Goal: Check status

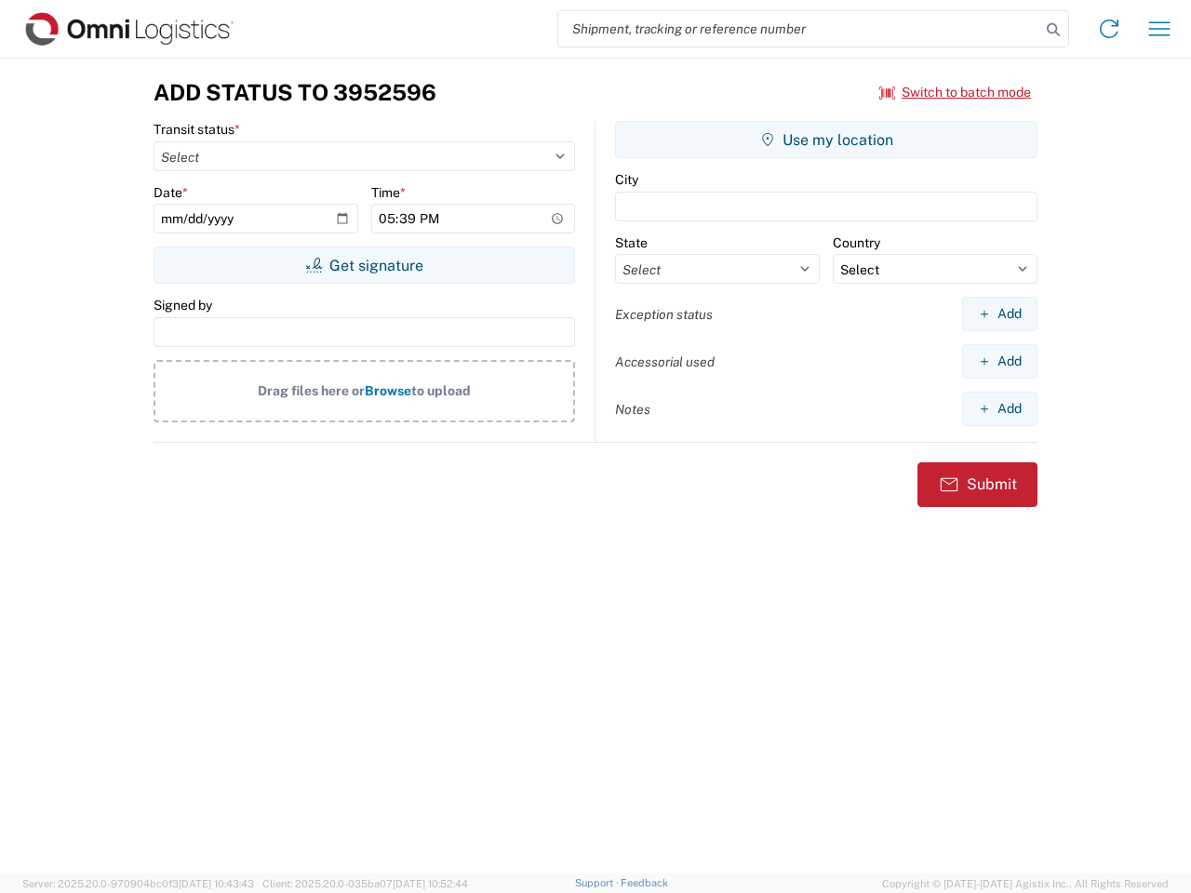
click at [799, 29] on input "search" at bounding box center [799, 28] width 482 height 35
click at [1053, 30] on icon at bounding box center [1053, 30] width 26 height 26
click at [1109, 29] on icon at bounding box center [1109, 29] width 30 height 30
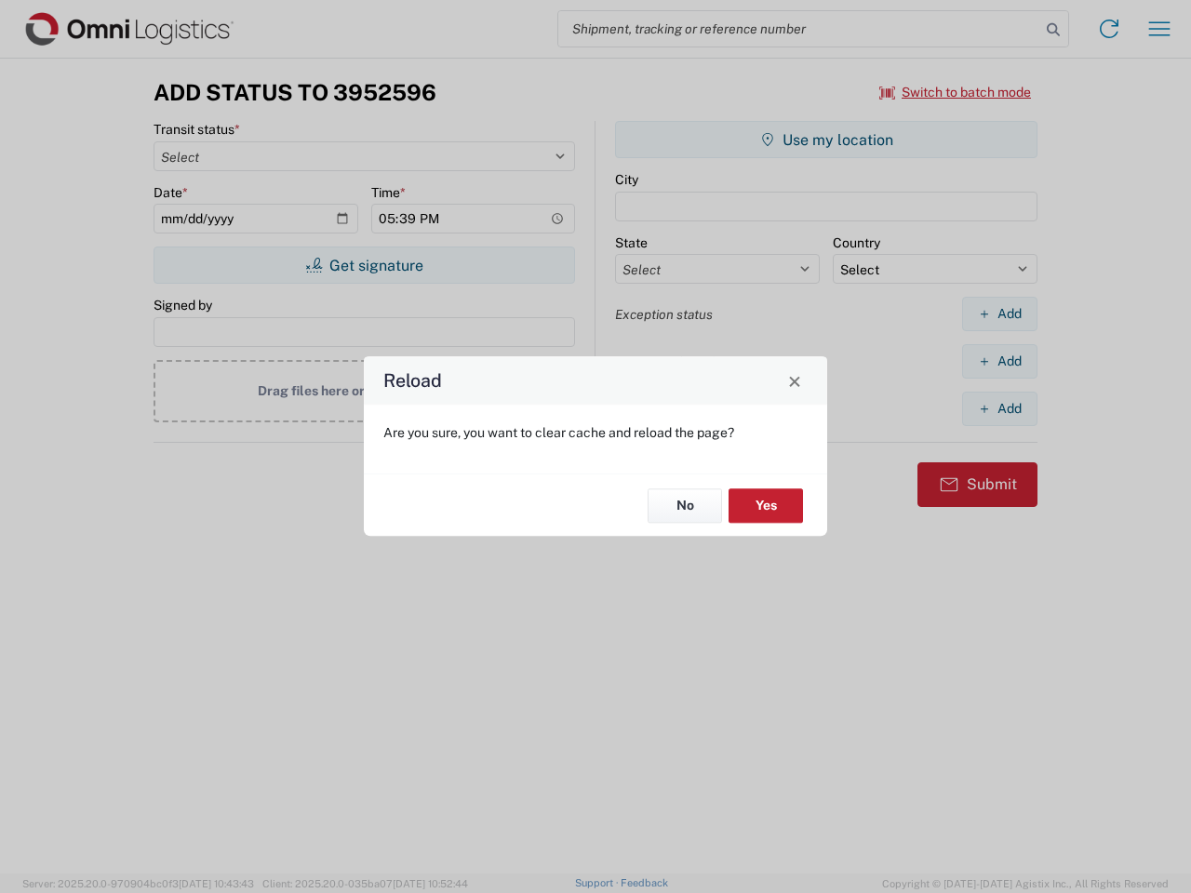
click at [956, 92] on div "Reload Are you sure, you want to clear cache and reload the page? No Yes" at bounding box center [595, 446] width 1191 height 893
click at [364, 265] on div "Reload Are you sure, you want to clear cache and reload the page? No Yes" at bounding box center [595, 446] width 1191 height 893
click at [826, 140] on div "Reload Are you sure, you want to clear cache and reload the page? No Yes" at bounding box center [595, 446] width 1191 height 893
click at [999, 314] on div "Reload Are you sure, you want to clear cache and reload the page? No Yes" at bounding box center [595, 446] width 1191 height 893
click at [999, 361] on div "Reload Are you sure, you want to clear cache and reload the page? No Yes" at bounding box center [595, 446] width 1191 height 893
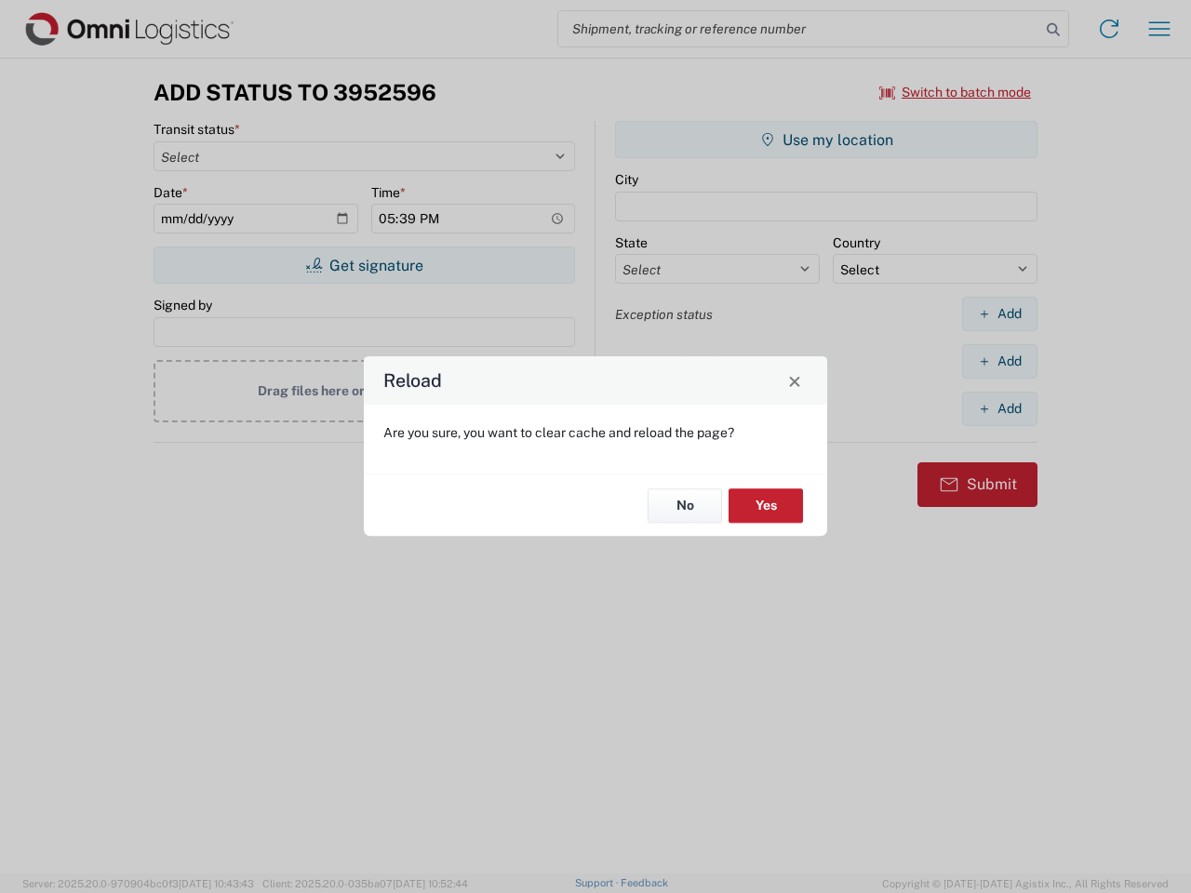
click at [999, 409] on div "Reload Are you sure, you want to clear cache and reload the page? No Yes" at bounding box center [595, 446] width 1191 height 893
